Goal: Check status: Check status

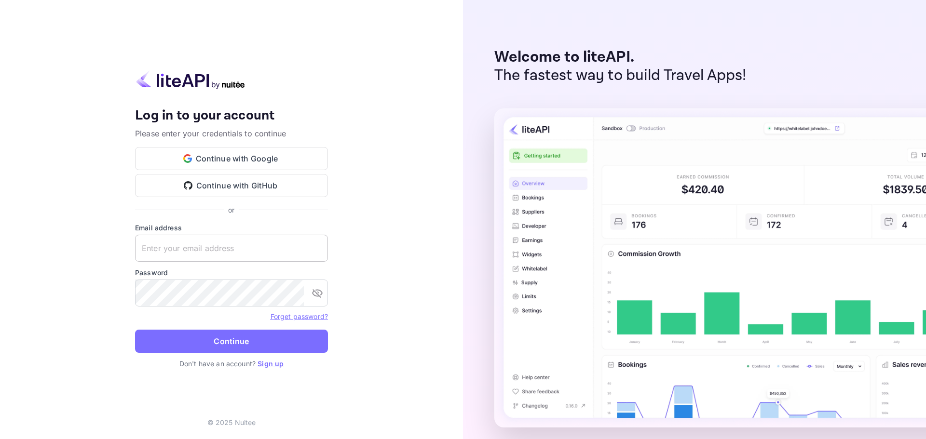
click at [230, 253] on input "text" at bounding box center [231, 248] width 193 height 27
paste input "[EMAIL_ADDRESS][DOMAIN_NAME]"
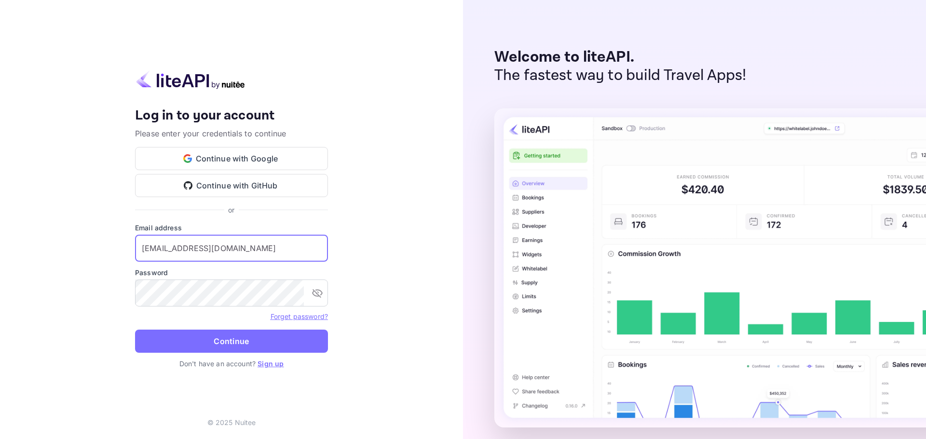
type input "[EMAIL_ADDRESS][DOMAIN_NAME]"
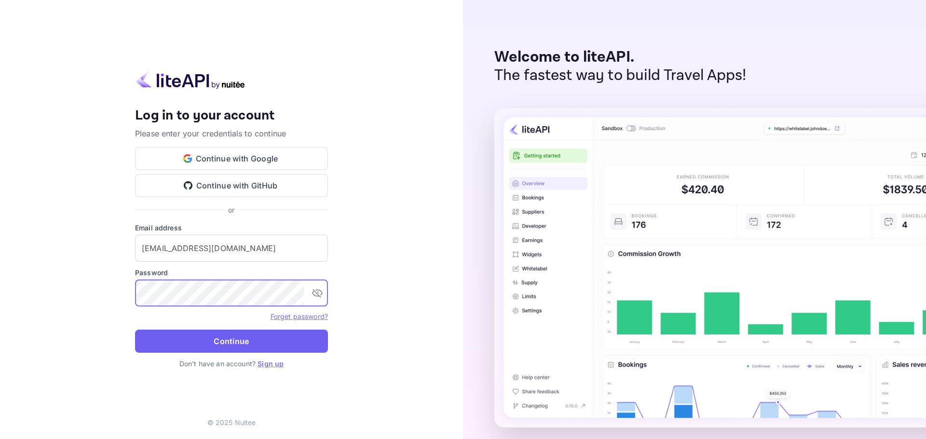
click at [239, 339] on button "Continue" at bounding box center [231, 341] width 193 height 23
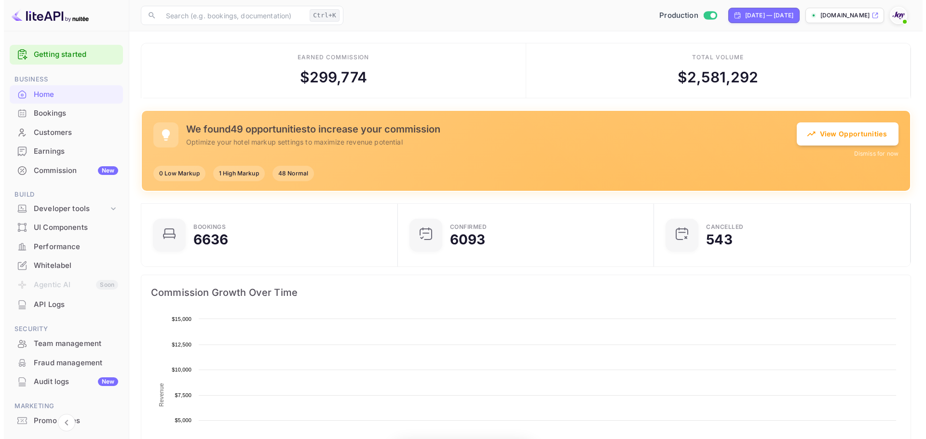
scroll to position [8, 8]
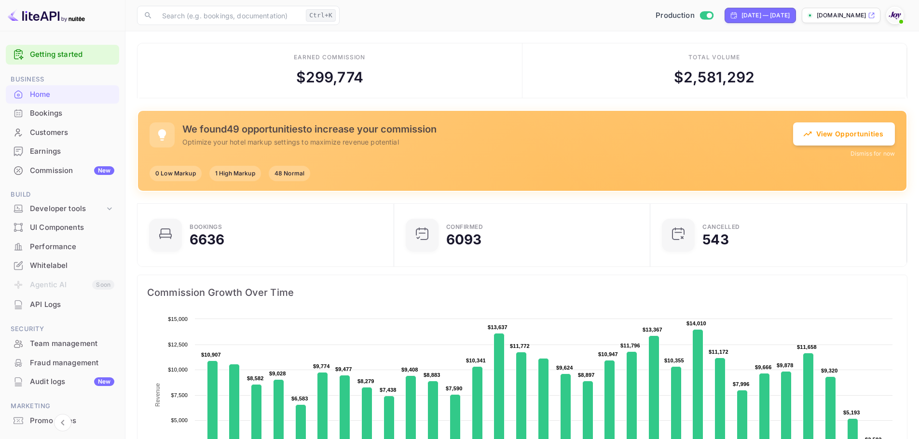
click at [61, 113] on div "Bookings" at bounding box center [72, 113] width 84 height 11
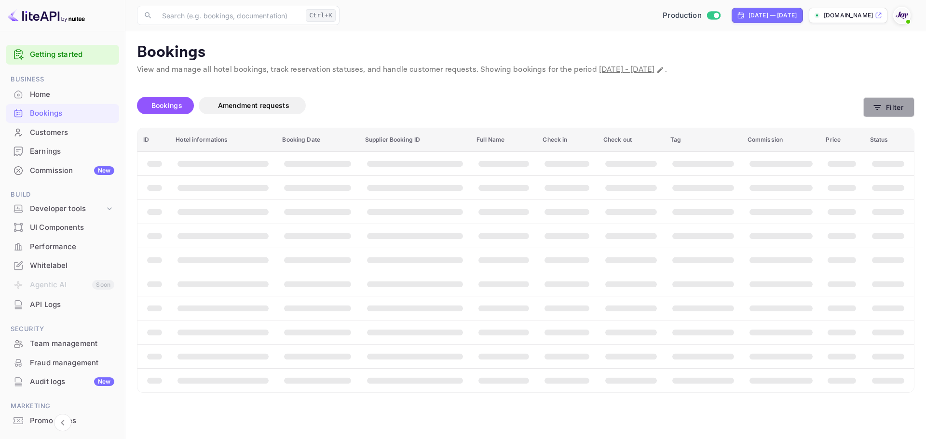
click at [898, 113] on button "Filter" at bounding box center [888, 107] width 51 height 20
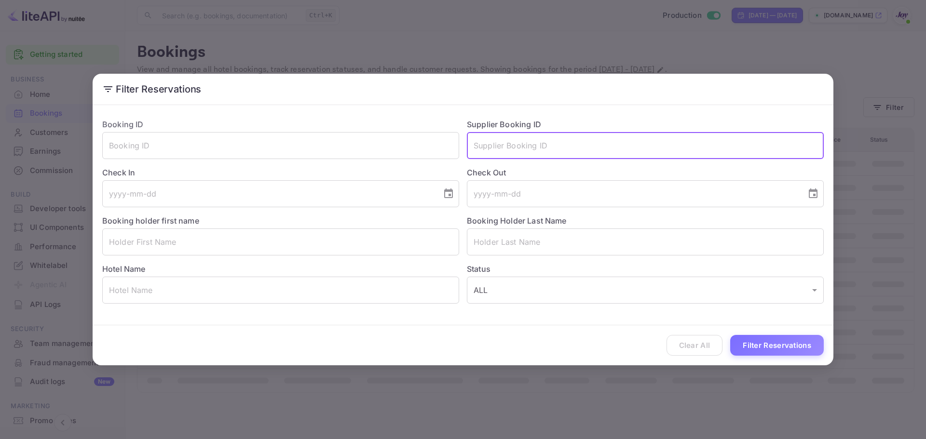
click at [517, 147] on input "text" at bounding box center [645, 145] width 357 height 27
paste input "9302006"
type input "9302006"
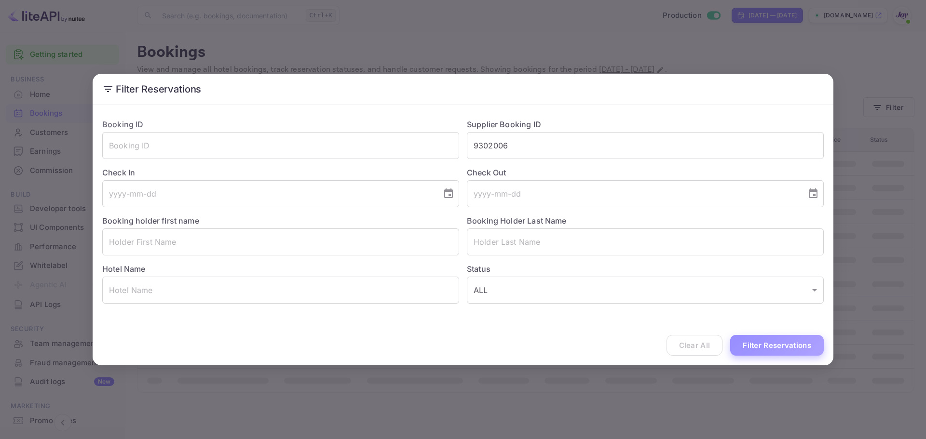
click at [790, 349] on button "Filter Reservations" at bounding box center [777, 345] width 94 height 21
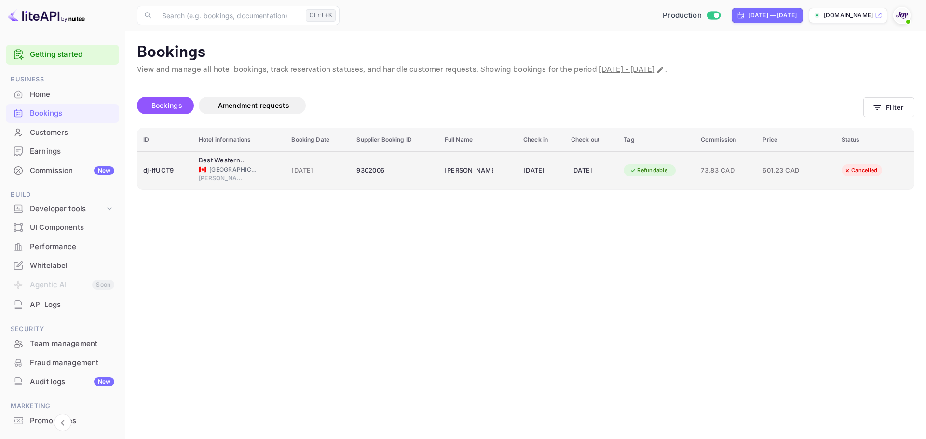
click at [535, 173] on div "[DATE]" at bounding box center [541, 170] width 36 height 15
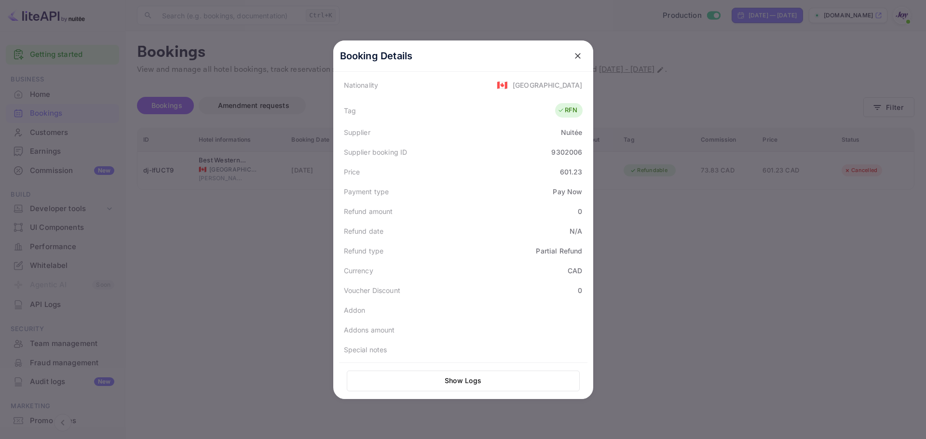
scroll to position [238, 0]
click at [575, 58] on icon "close" at bounding box center [578, 56] width 6 height 6
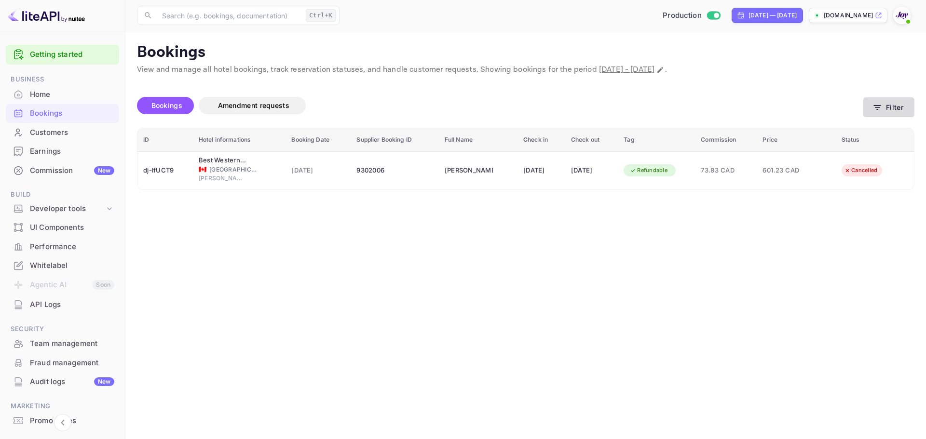
click at [894, 108] on button "Filter" at bounding box center [888, 107] width 51 height 20
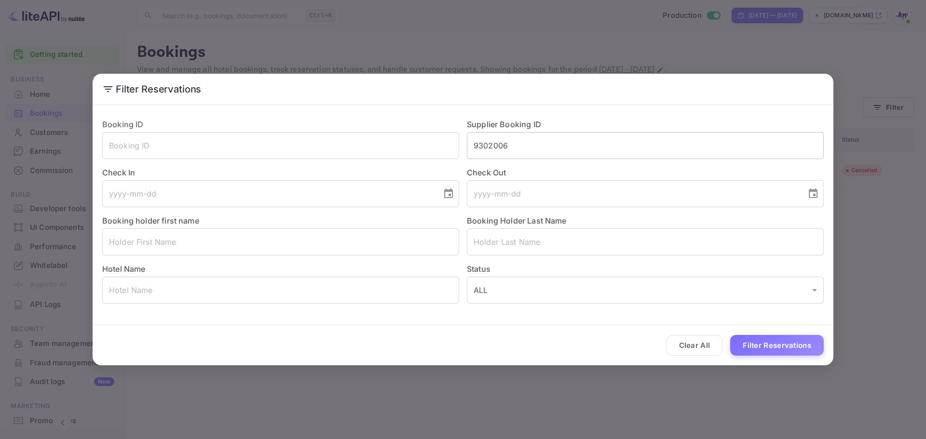
click at [486, 148] on input "9302006" at bounding box center [645, 145] width 357 height 27
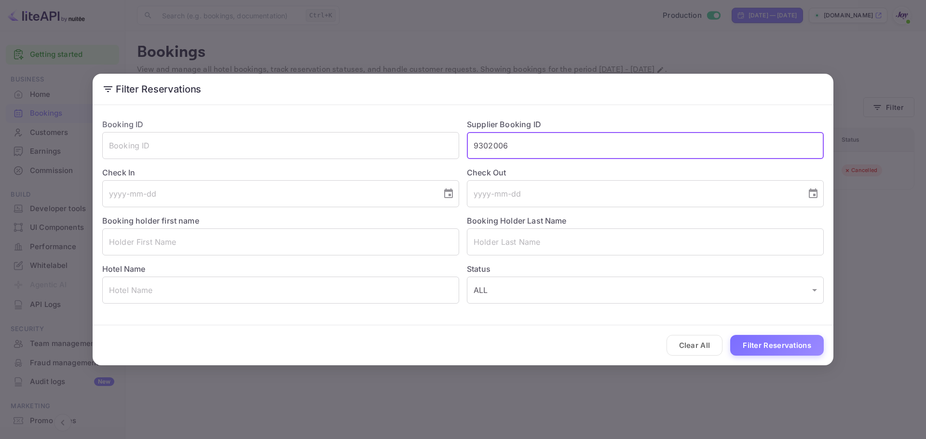
click at [486, 148] on input "9302006" at bounding box center [645, 145] width 357 height 27
paste input "7618749"
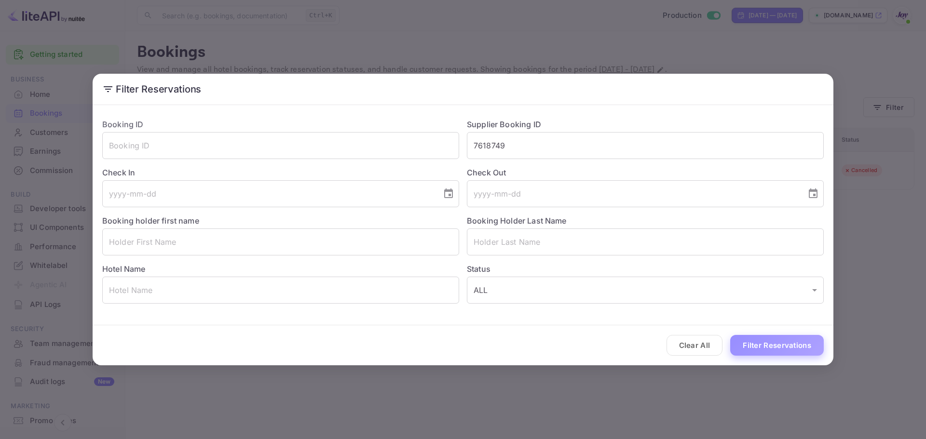
click at [779, 344] on button "Filter Reservations" at bounding box center [777, 345] width 94 height 21
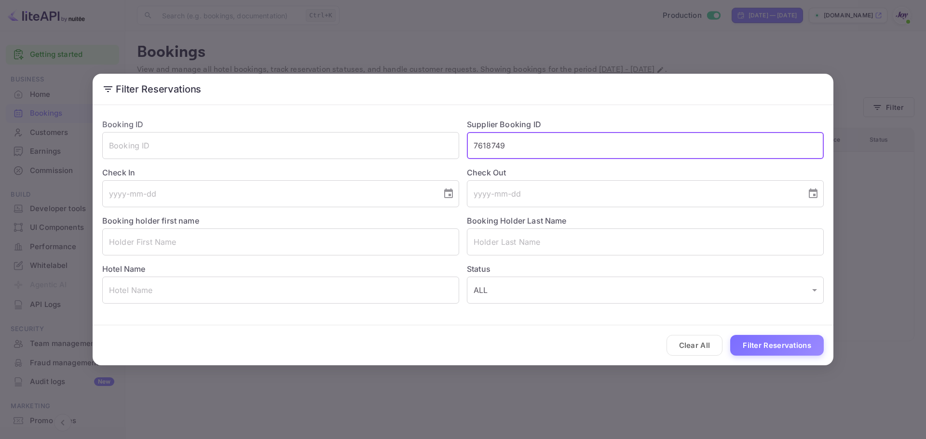
click at [498, 141] on input "7618749" at bounding box center [645, 145] width 357 height 27
paste input "9077676"
type input "9077676"
click at [801, 341] on button "Filter Reservations" at bounding box center [777, 345] width 94 height 21
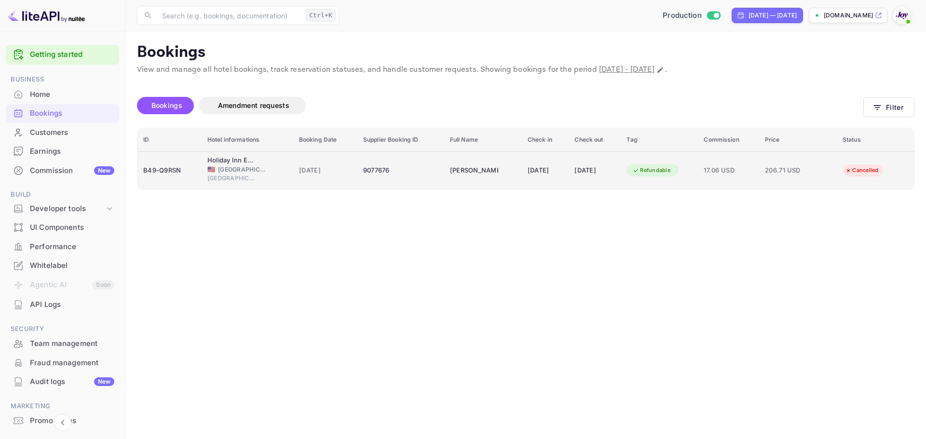
click at [225, 170] on span "[GEOGRAPHIC_DATA]" at bounding box center [242, 169] width 48 height 9
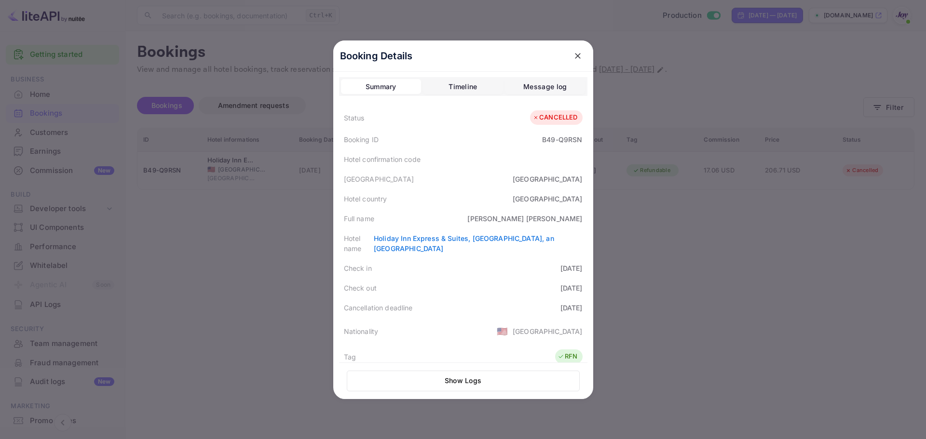
scroll to position [0, 0]
click at [696, 254] on div at bounding box center [463, 219] width 926 height 439
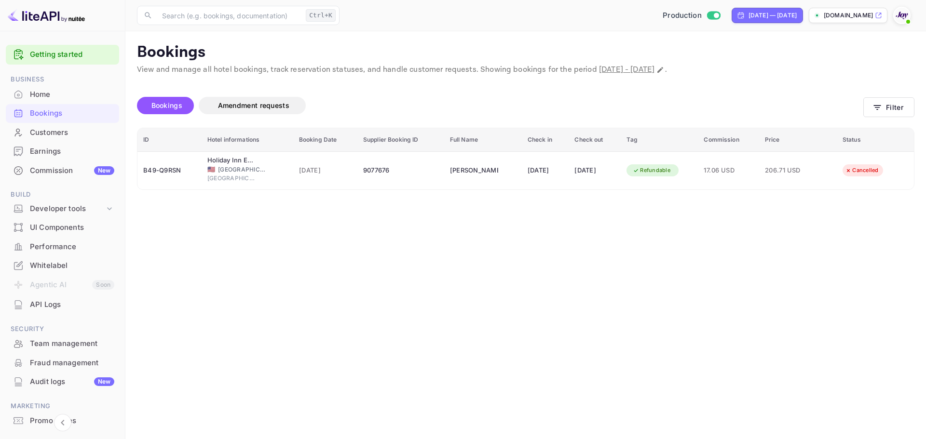
click at [568, 255] on main "Bookings View and manage all hotel bookings, track reservation statuses, and ha…" at bounding box center [525, 235] width 800 height 408
click at [790, 295] on main "Bookings View and manage all hotel bookings, track reservation statuses, and ha…" at bounding box center [525, 235] width 800 height 408
